Goal: Transaction & Acquisition: Purchase product/service

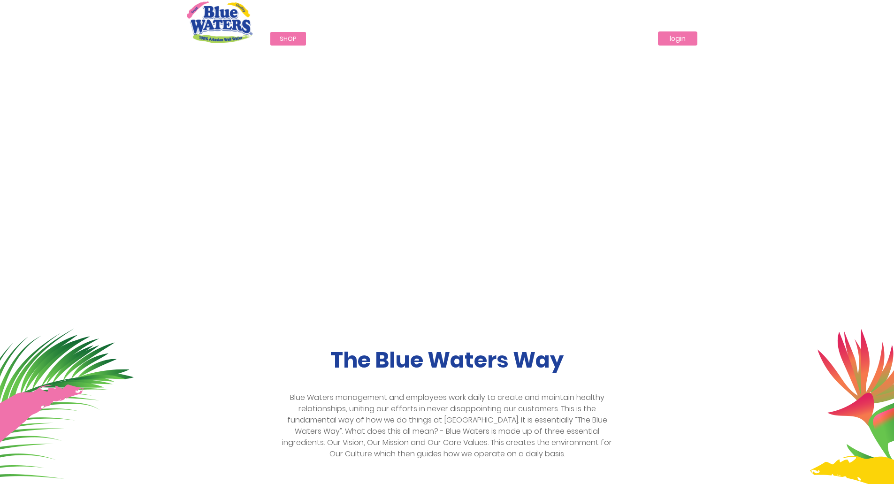
click at [682, 38] on link "login" at bounding box center [677, 38] width 39 height 14
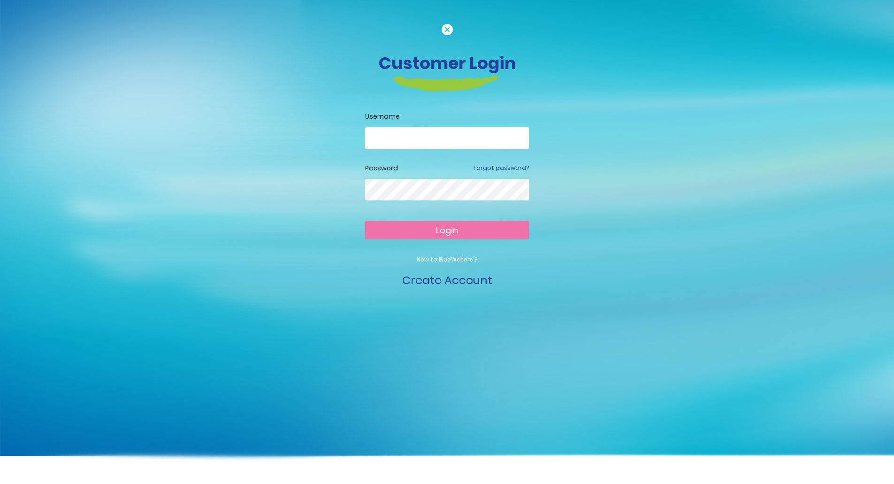
click at [435, 136] on input "email" at bounding box center [447, 138] width 164 height 22
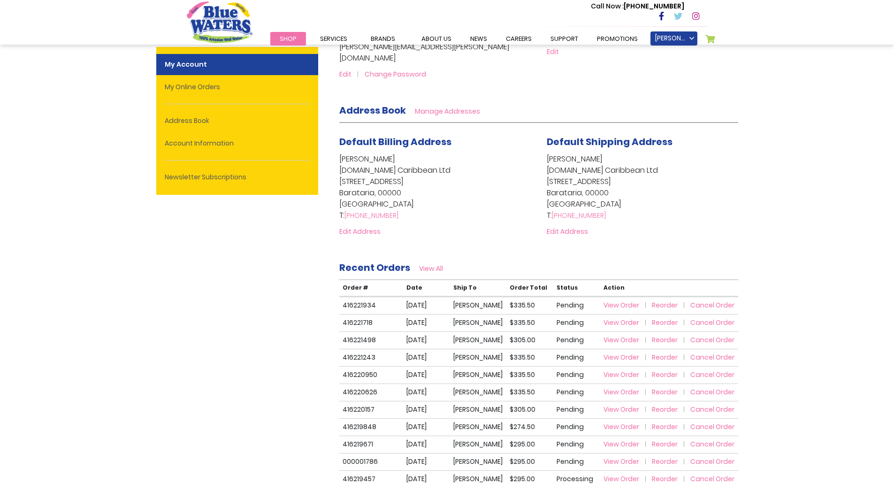
scroll to position [141, 0]
click at [685, 38] on link "Nicole Manson" at bounding box center [673, 38] width 47 height 14
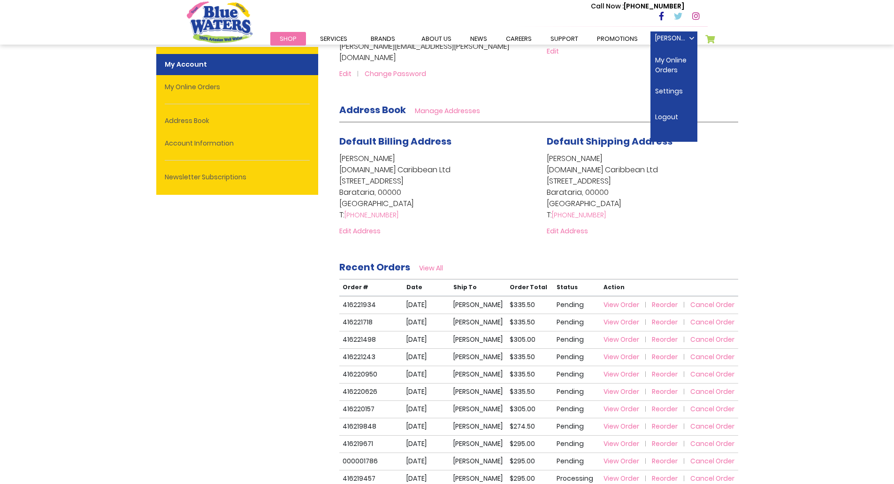
click at [630, 296] on td "View Order Reorder Cancel Order" at bounding box center [669, 304] width 138 height 17
click at [613, 300] on span "View Order" at bounding box center [621, 304] width 36 height 9
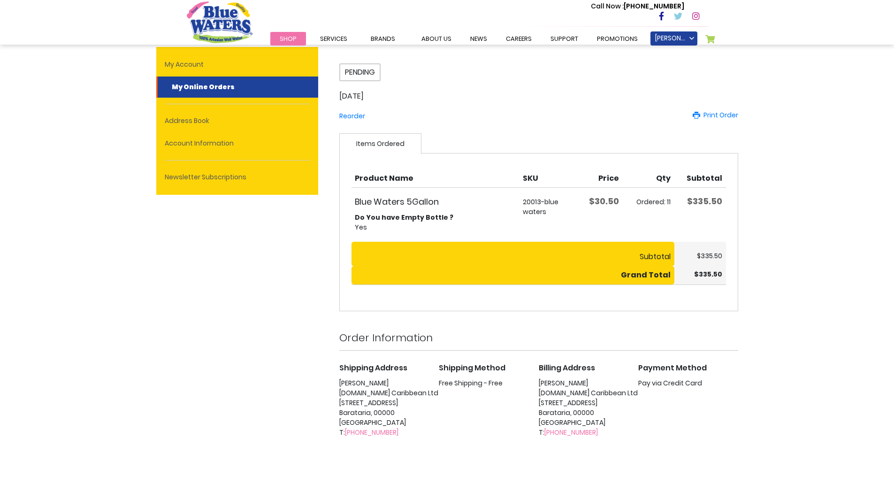
scroll to position [47, 0]
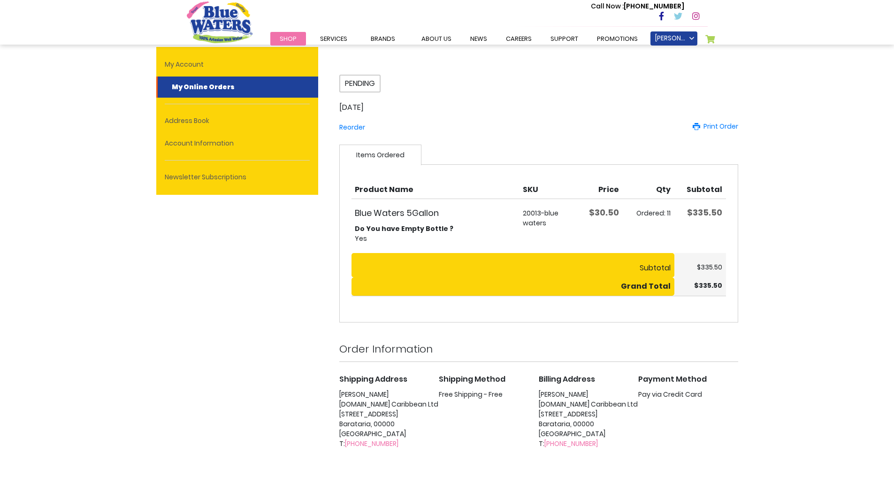
click at [294, 37] on span "Shop" at bounding box center [288, 38] width 17 height 9
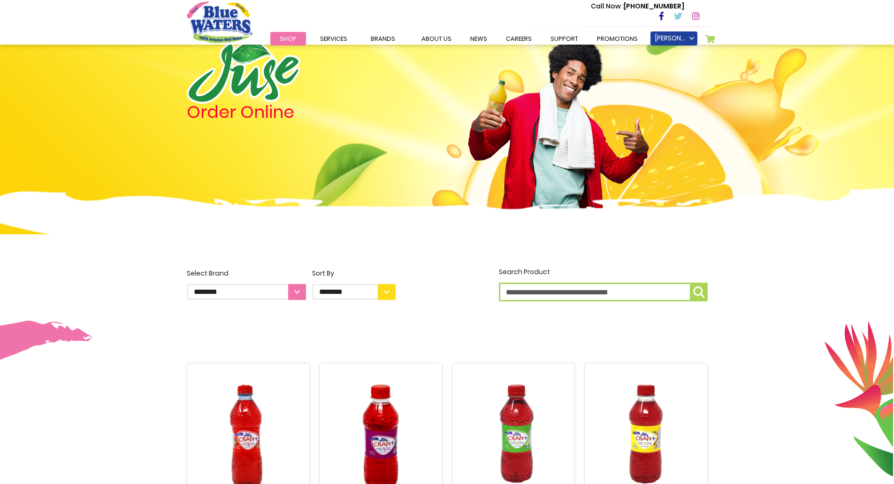
scroll to position [47, 0]
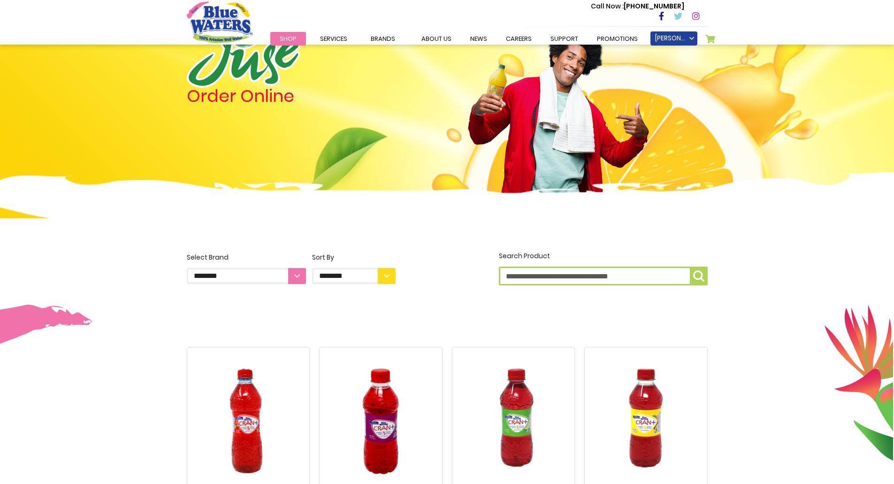
click at [562, 276] on input "Search Product" at bounding box center [603, 276] width 209 height 19
type input "*****"
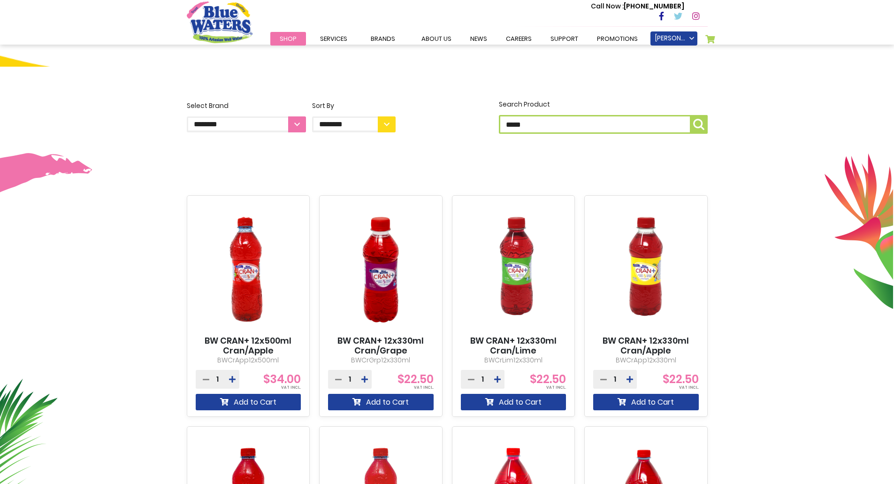
scroll to position [188, 0]
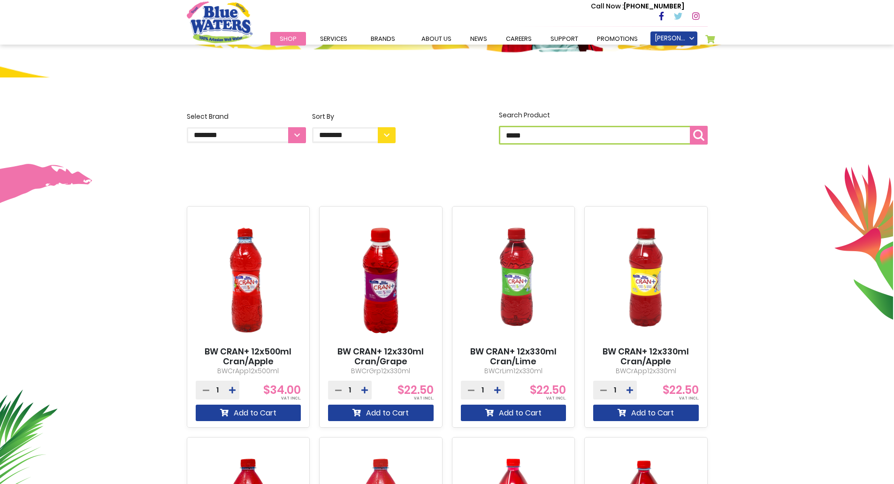
click at [699, 141] on button "Search Product *****" at bounding box center [699, 135] width 18 height 19
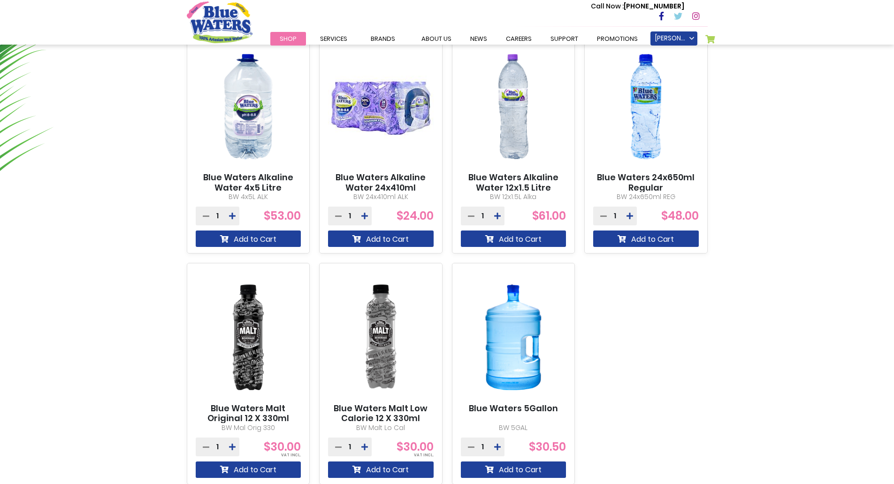
scroll to position [657, 0]
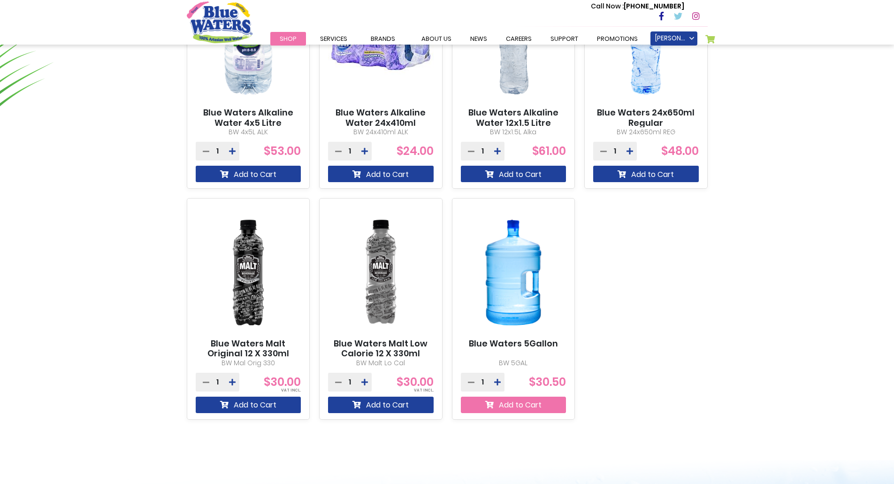
click at [503, 405] on button "Add to Cart" at bounding box center [514, 404] width 106 height 16
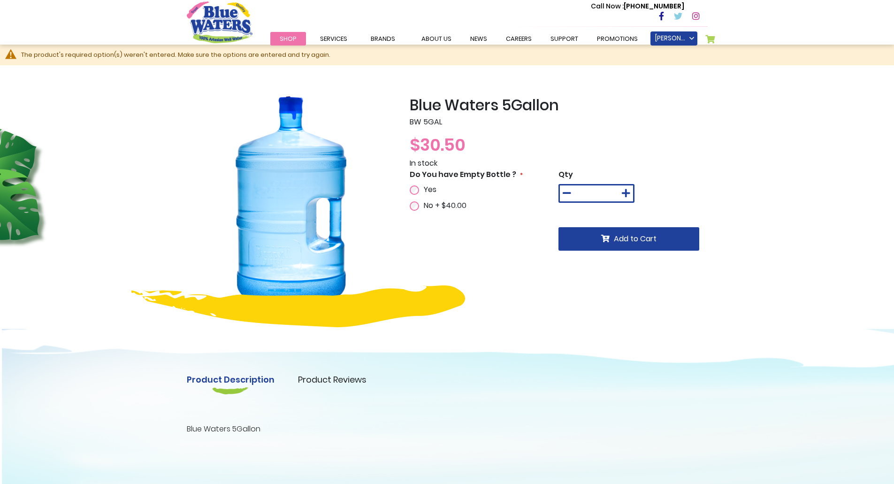
click at [430, 190] on span "Yes" at bounding box center [430, 189] width 13 height 11
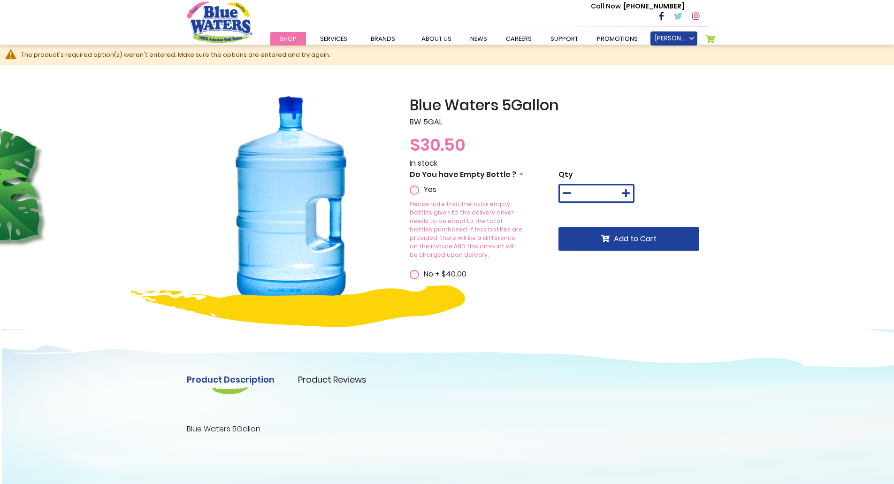
click at [600, 186] on input "*" at bounding box center [596, 193] width 25 height 15
type input "**"
click at [625, 191] on icon at bounding box center [626, 193] width 8 height 9
click at [564, 195] on icon at bounding box center [567, 193] width 8 height 9
type input "**"
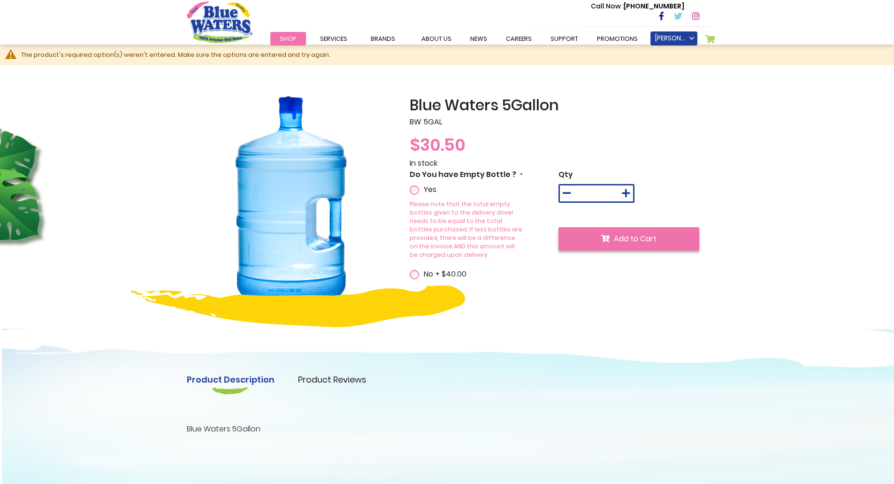
click at [618, 243] on span "Add to Cart" at bounding box center [635, 238] width 43 height 11
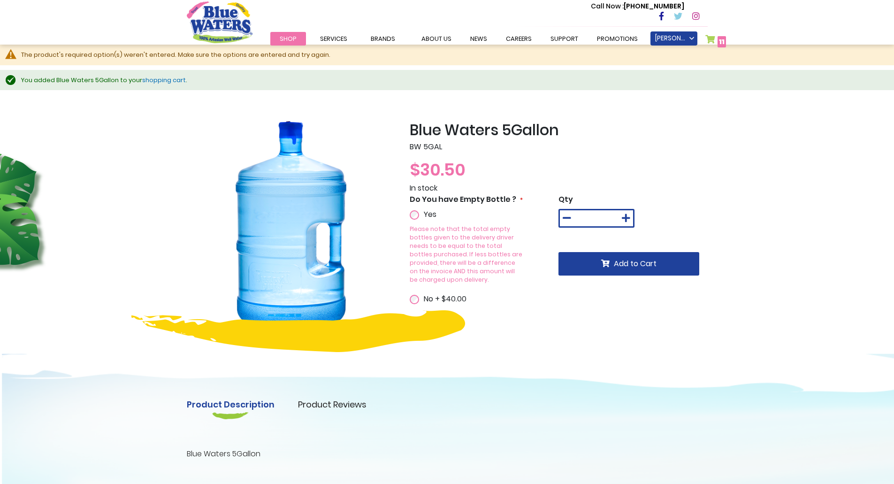
click at [161, 79] on link "shopping cart" at bounding box center [164, 80] width 44 height 9
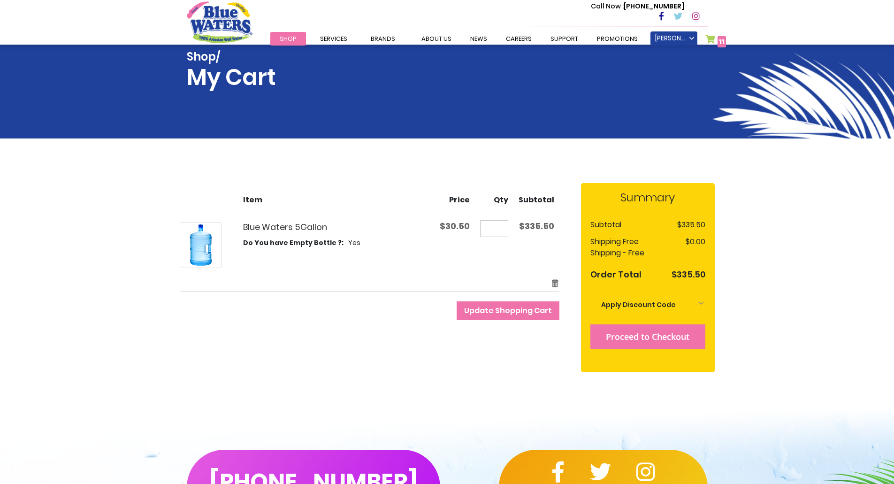
click at [665, 337] on span "Proceed to Checkout" at bounding box center [648, 336] width 84 height 11
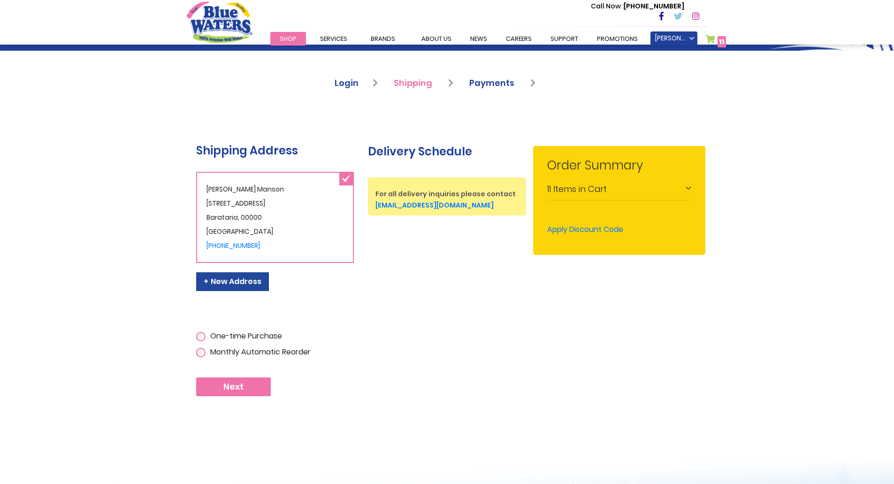
scroll to position [94, 0]
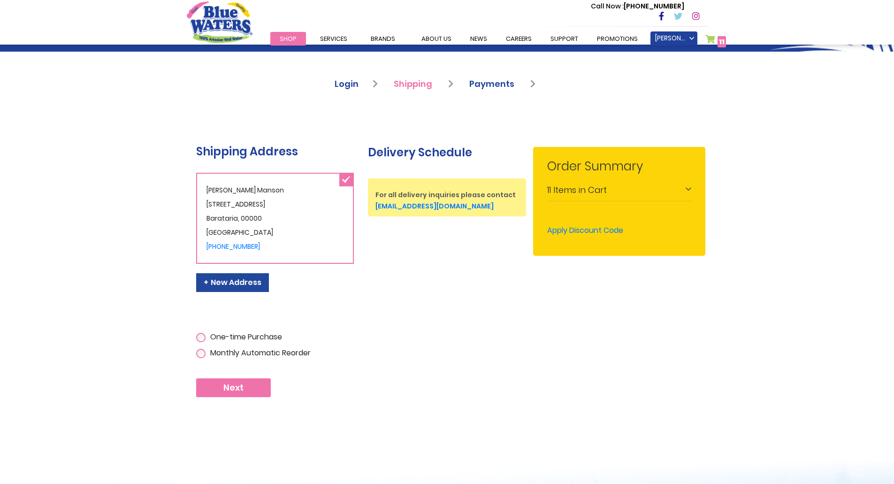
click at [239, 386] on span "Next" at bounding box center [233, 387] width 20 height 10
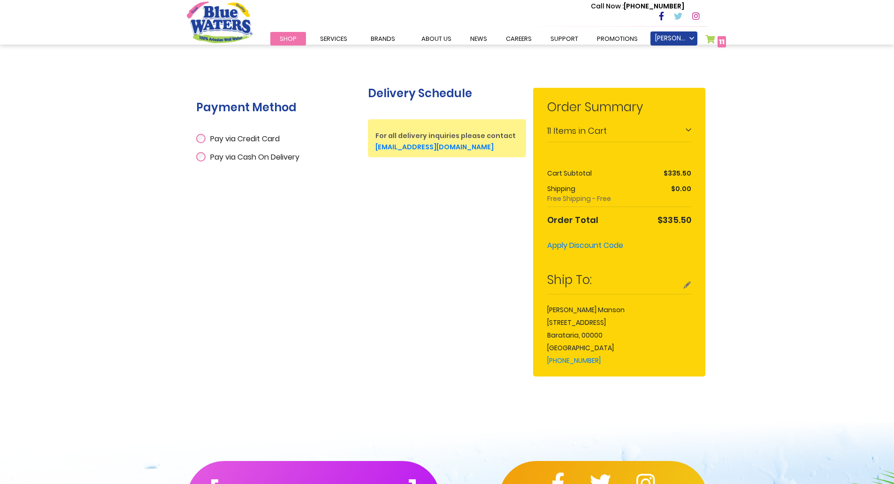
scroll to position [94, 0]
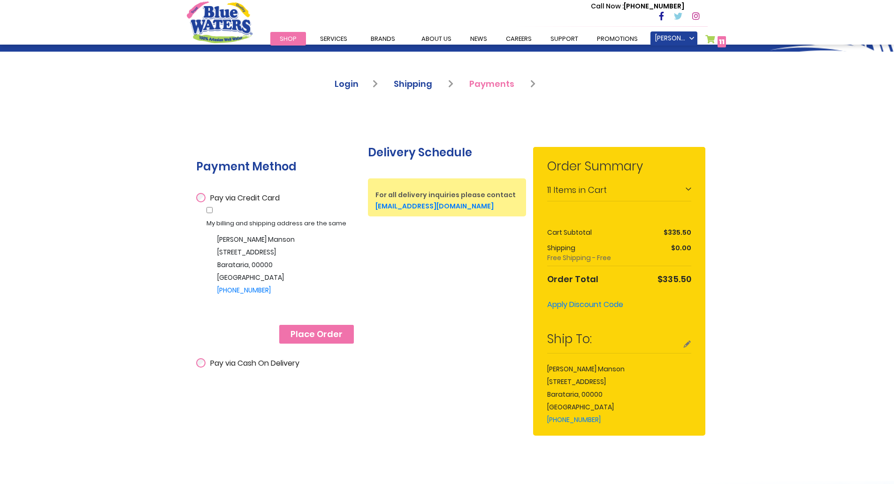
click at [320, 331] on span "Place Order" at bounding box center [316, 334] width 52 height 10
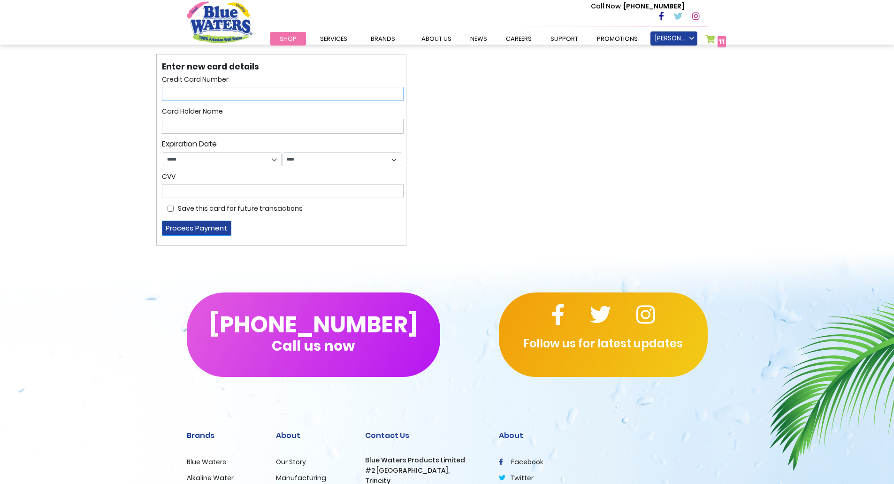
click at [230, 93] on input "text" at bounding box center [283, 94] width 242 height 14
click at [237, 98] on input "text" at bounding box center [283, 94] width 242 height 14
type input "**********"
select select "*"
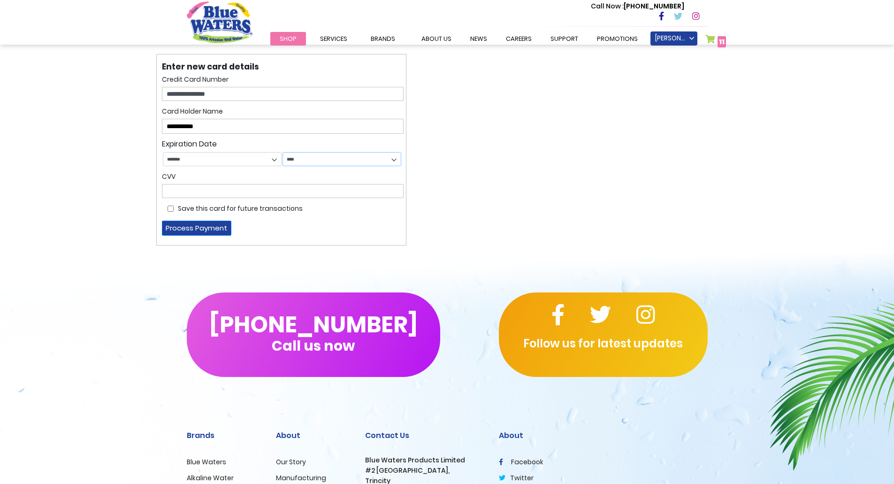
select select "****"
type input "***"
click at [183, 225] on button "Process Payment" at bounding box center [196, 228] width 69 height 15
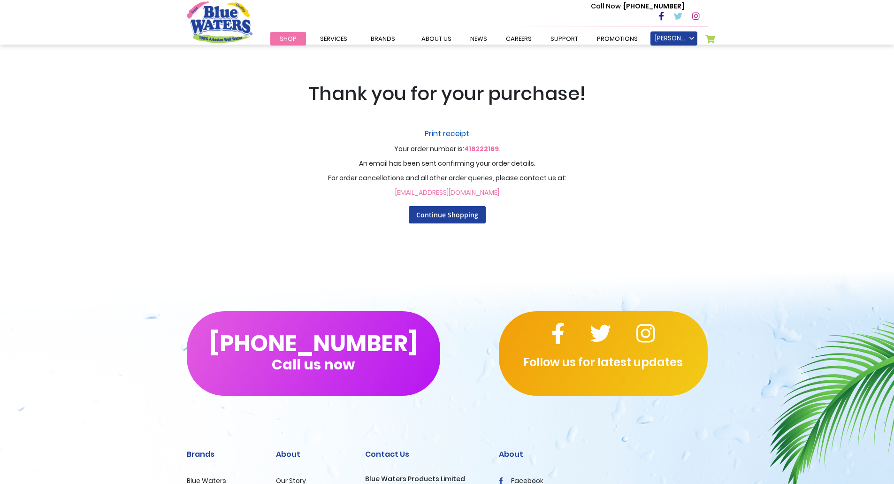
click at [462, 132] on link "Print receipt" at bounding box center [447, 133] width 582 height 11
